Goal: Task Accomplishment & Management: Use online tool/utility

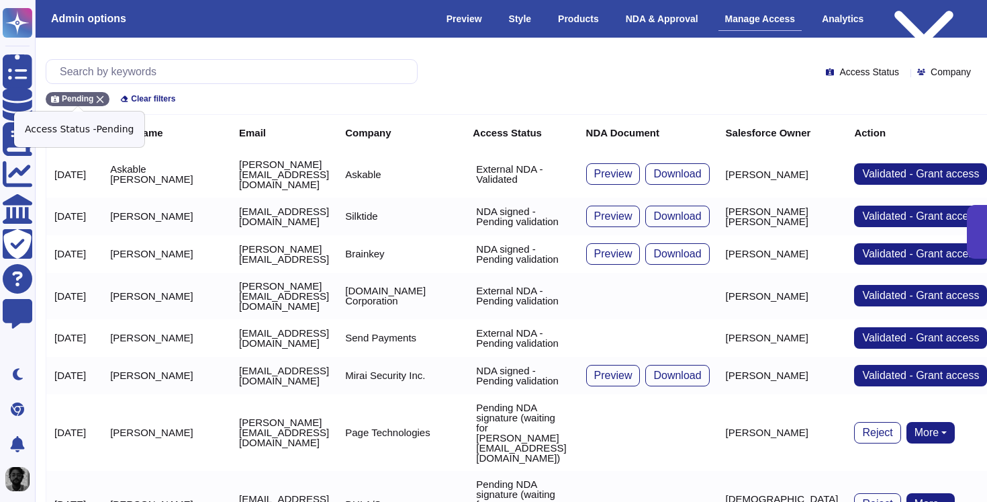
click at [101, 98] on icon at bounding box center [100, 99] width 7 height 7
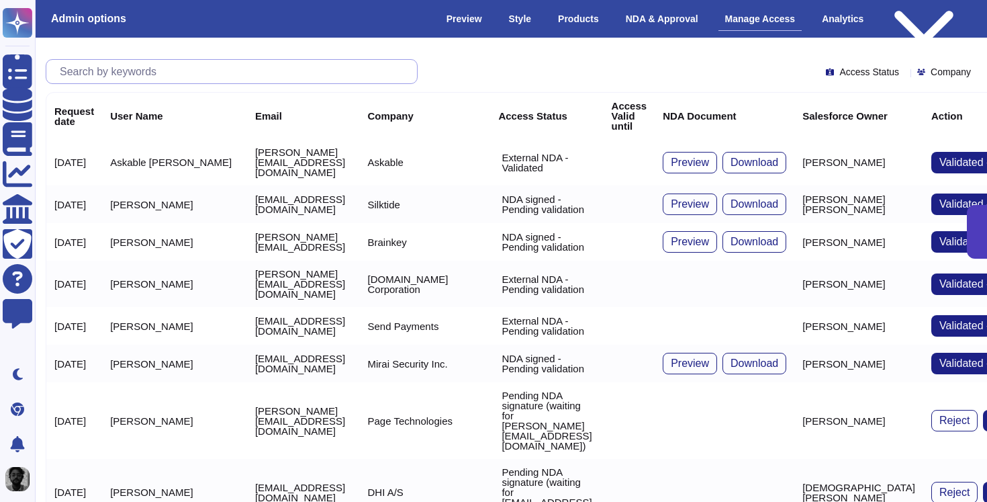
click at [140, 76] on input "text" at bounding box center [235, 72] width 364 height 24
paste input "[EMAIL_ADDRESS][DOMAIN_NAME]"
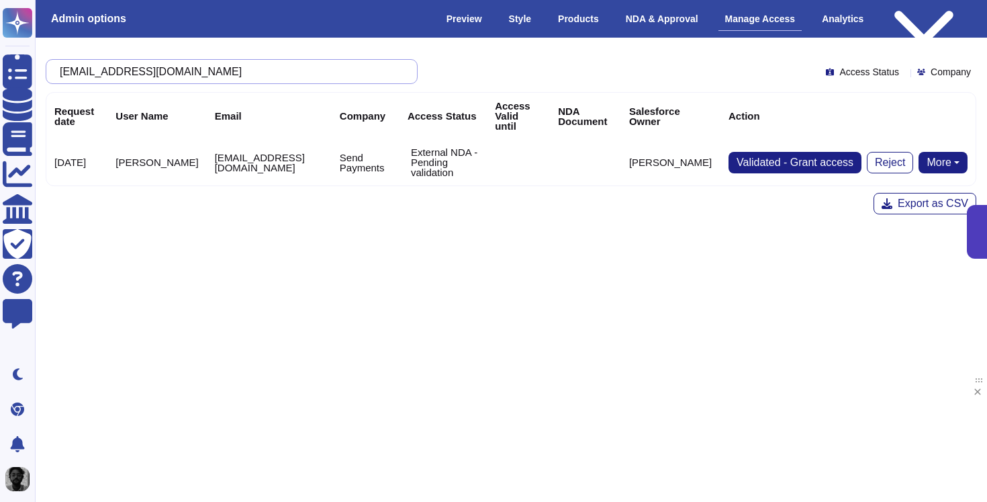
type input "[EMAIL_ADDRESS][DOMAIN_NAME]"
click at [931, 152] on button "More" at bounding box center [943, 162] width 49 height 21
click at [901, 197] on link "Send NDA" at bounding box center [893, 205] width 148 height 16
